Goal: Register for event/course

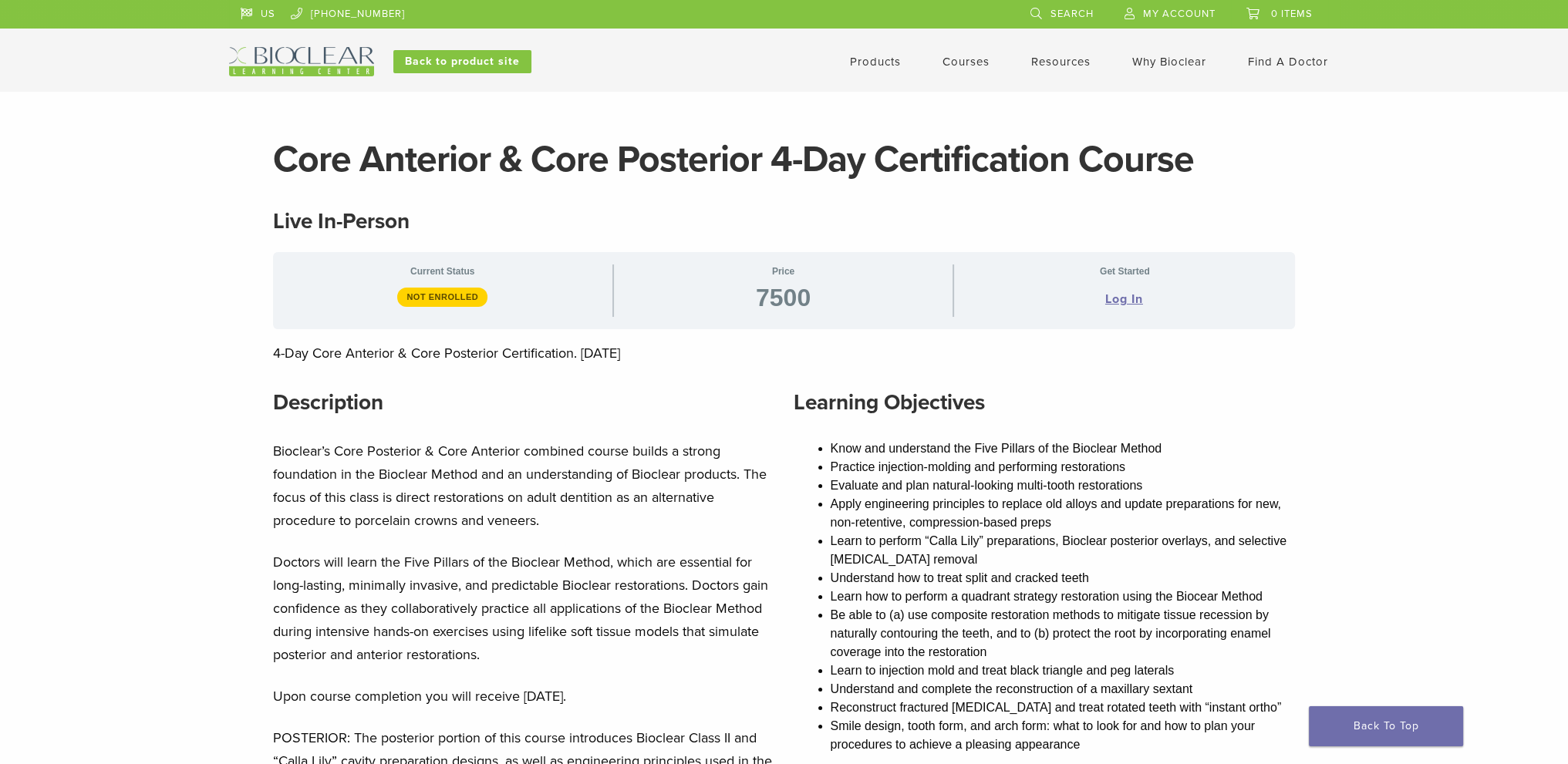
click at [434, 286] on div "Current Status Not Enrolled" at bounding box center [443, 290] width 340 height 52
click at [432, 292] on span "Not Enrolled" at bounding box center [443, 297] width 91 height 19
click at [978, 60] on link "Courses" at bounding box center [965, 62] width 47 height 14
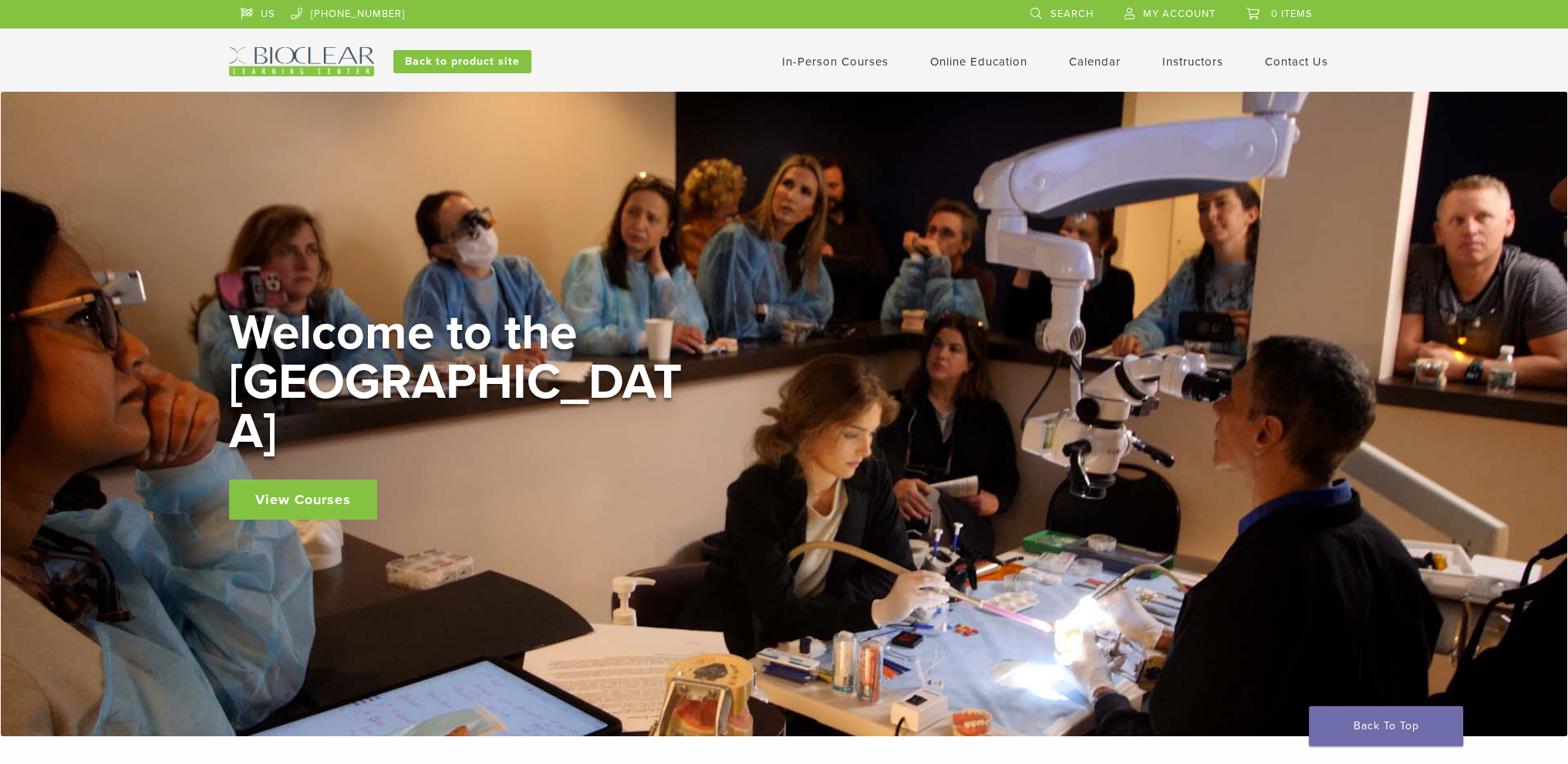
scroll to position [308, 0]
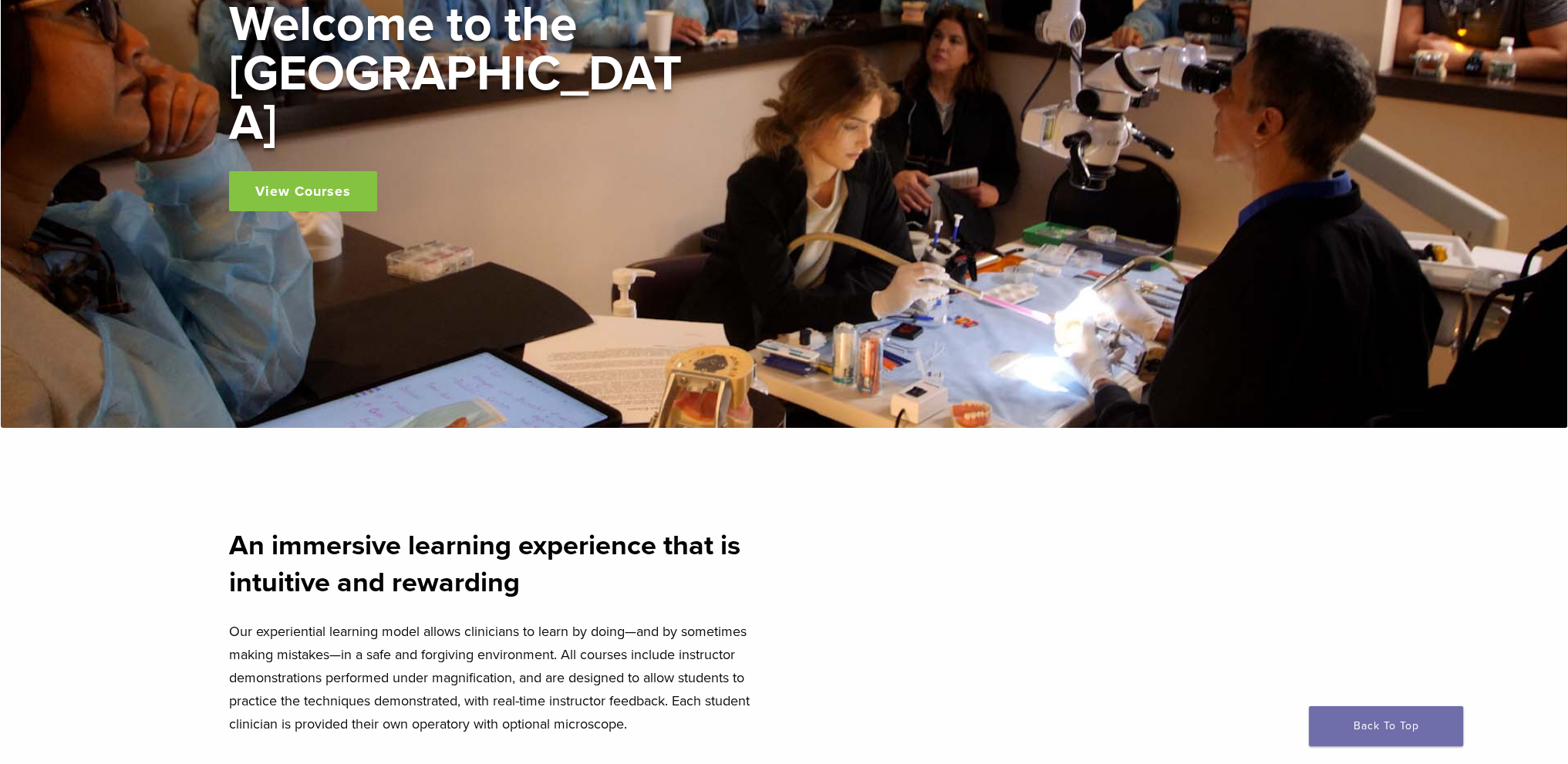
click at [329, 171] on link "View Courses" at bounding box center [303, 191] width 148 height 40
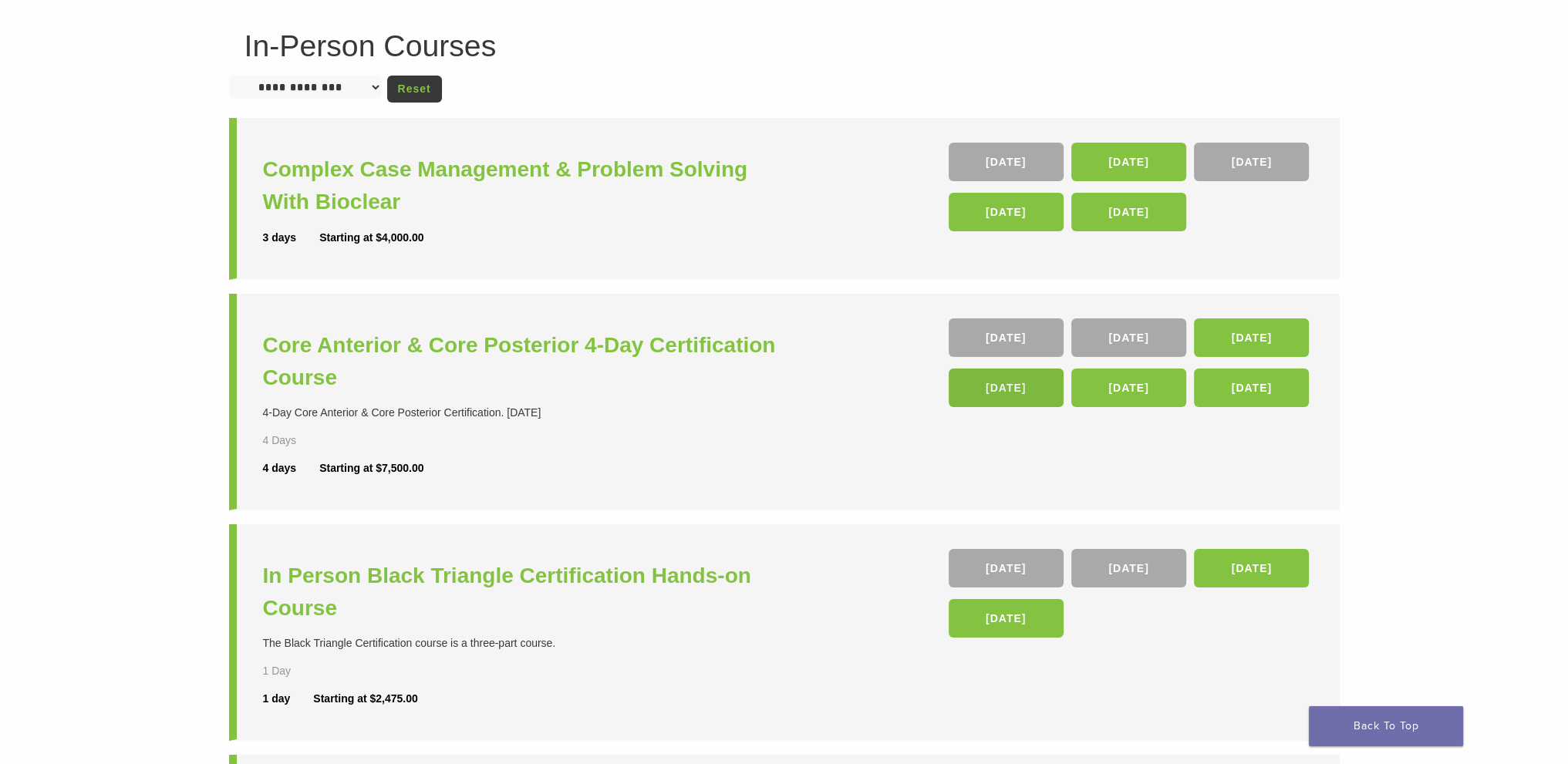
scroll to position [155, 0]
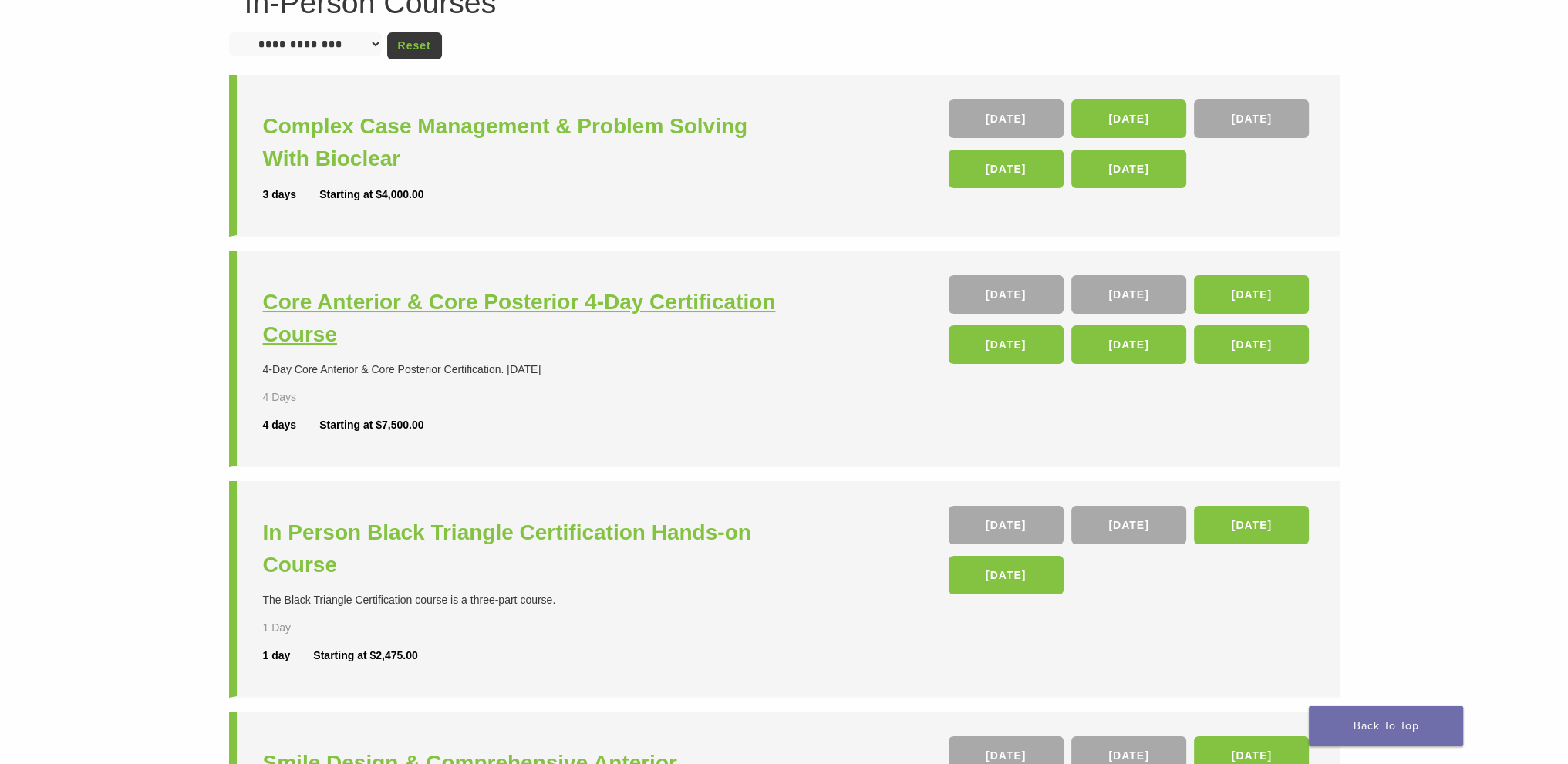
click at [608, 311] on h3 "Core Anterior & Core Posterior 4-Day Certification Course" at bounding box center [525, 318] width 525 height 65
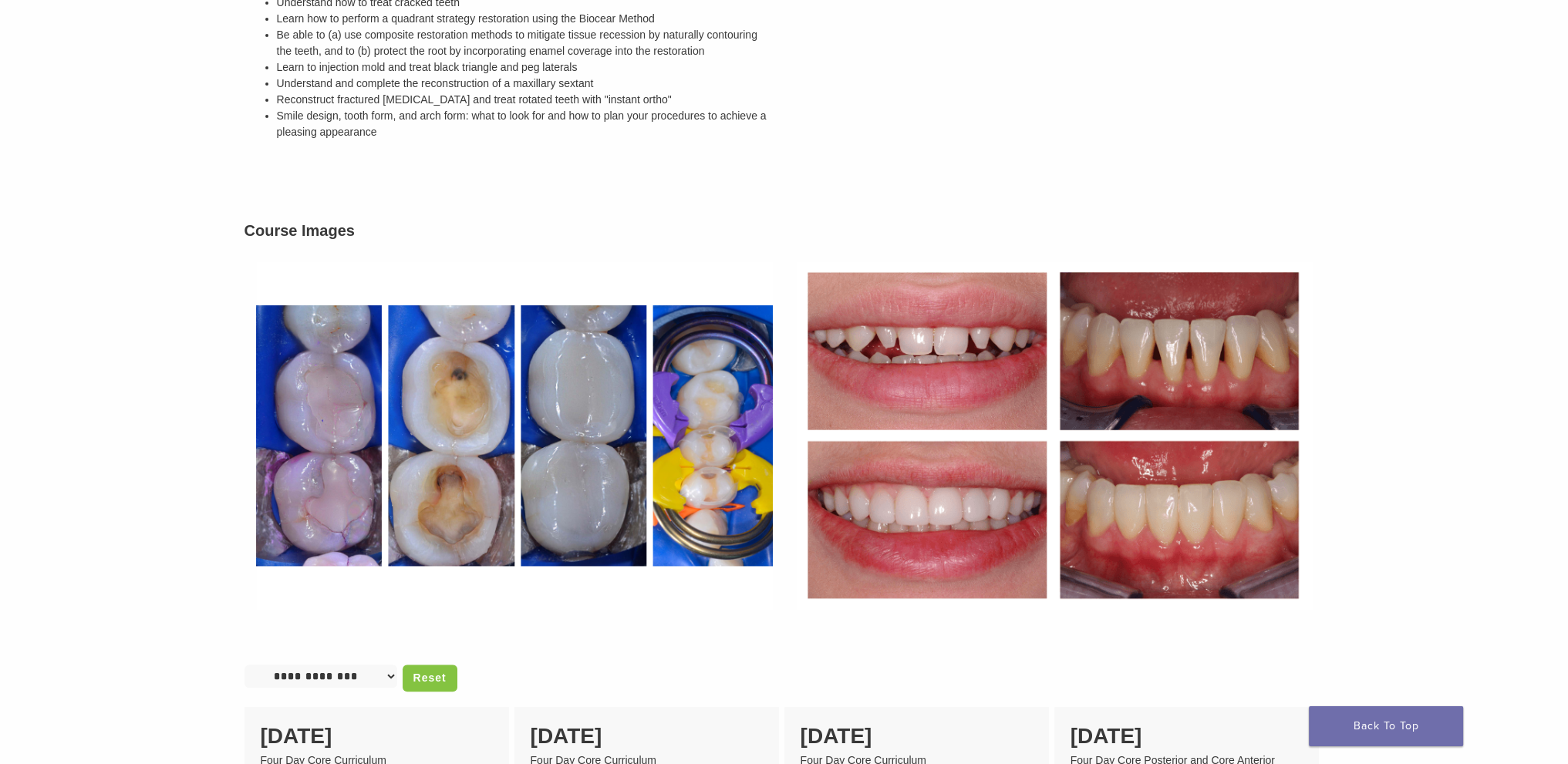
scroll to position [694, 0]
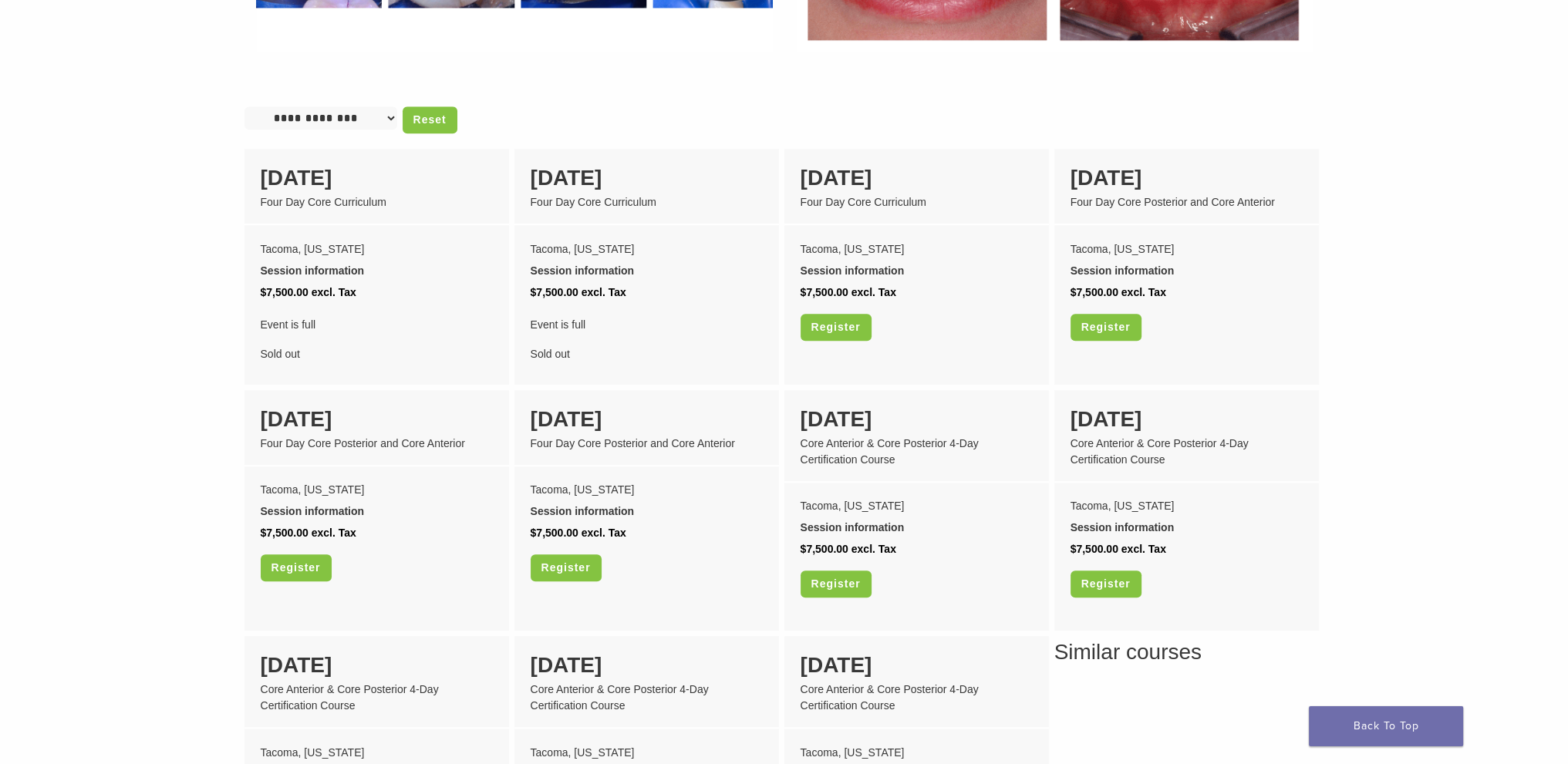
scroll to position [1279, 0]
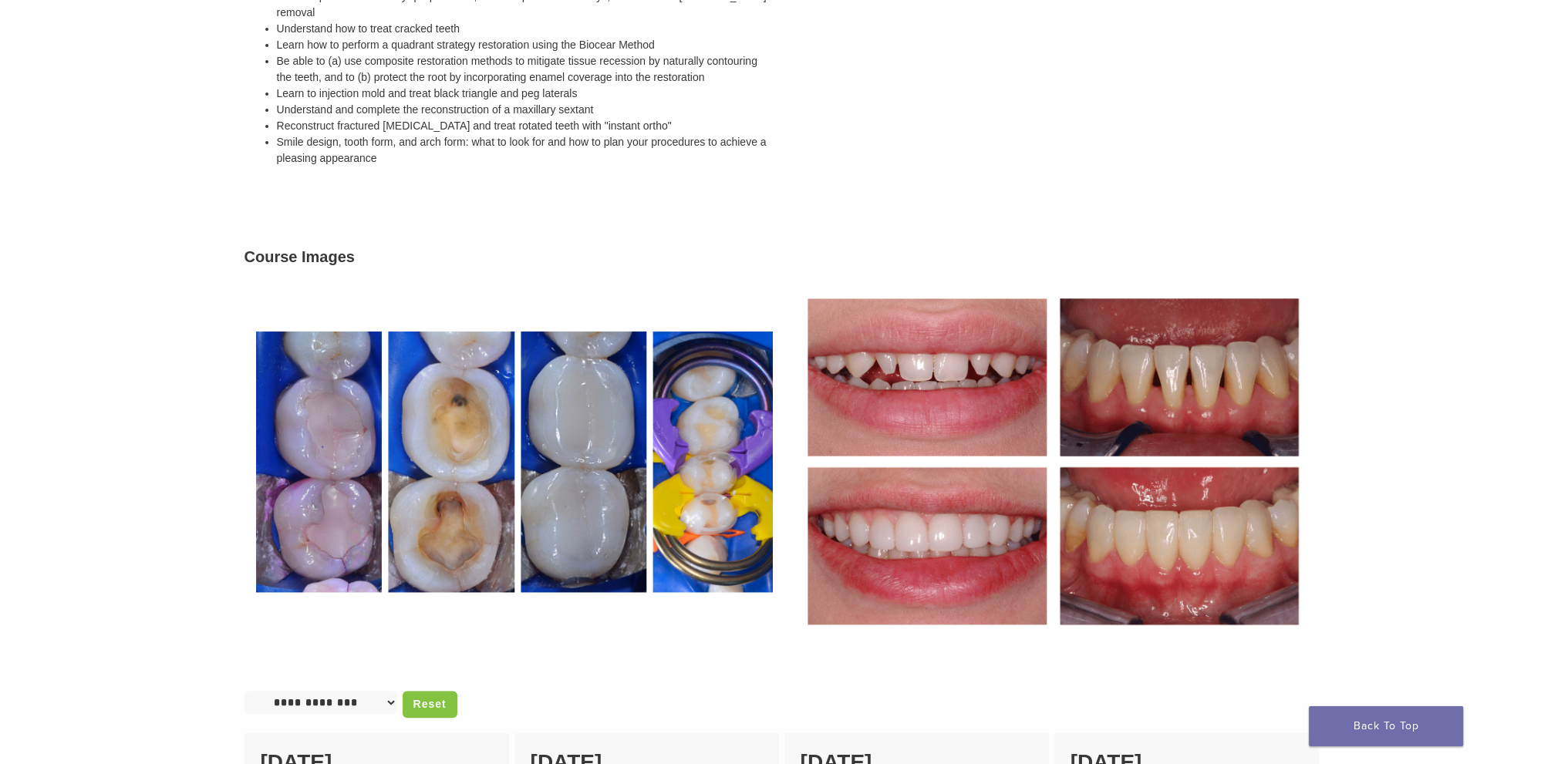
scroll to position [509, 0]
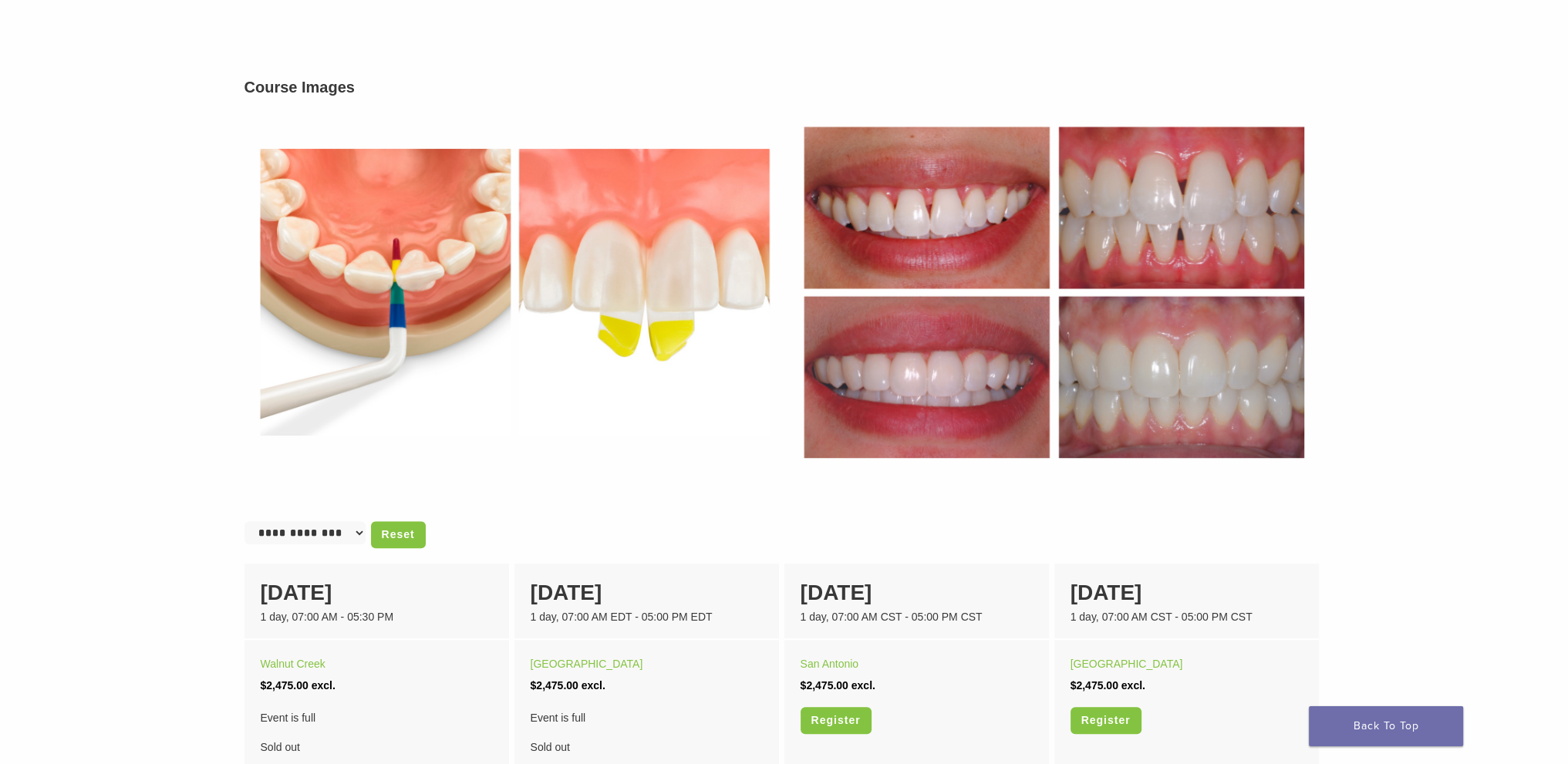
scroll to position [617, 0]
